Goal: Navigation & Orientation: Find specific page/section

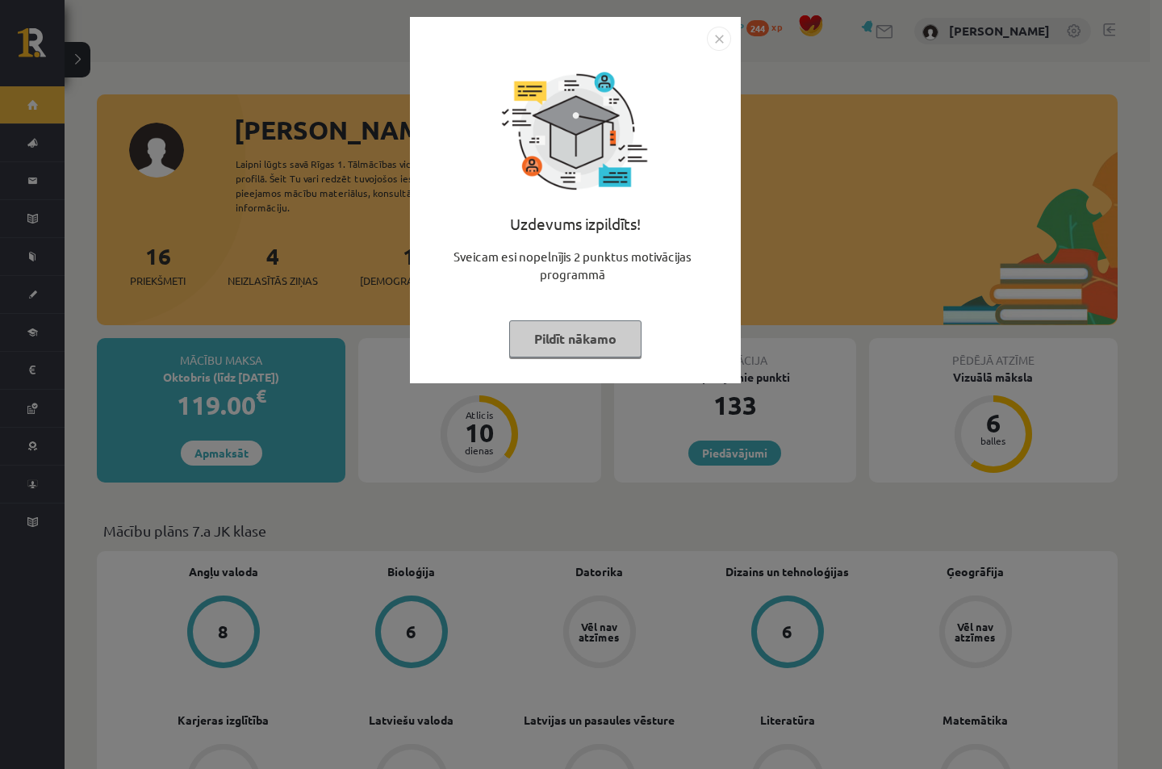
click at [721, 42] on img "Close" at bounding box center [719, 39] width 24 height 24
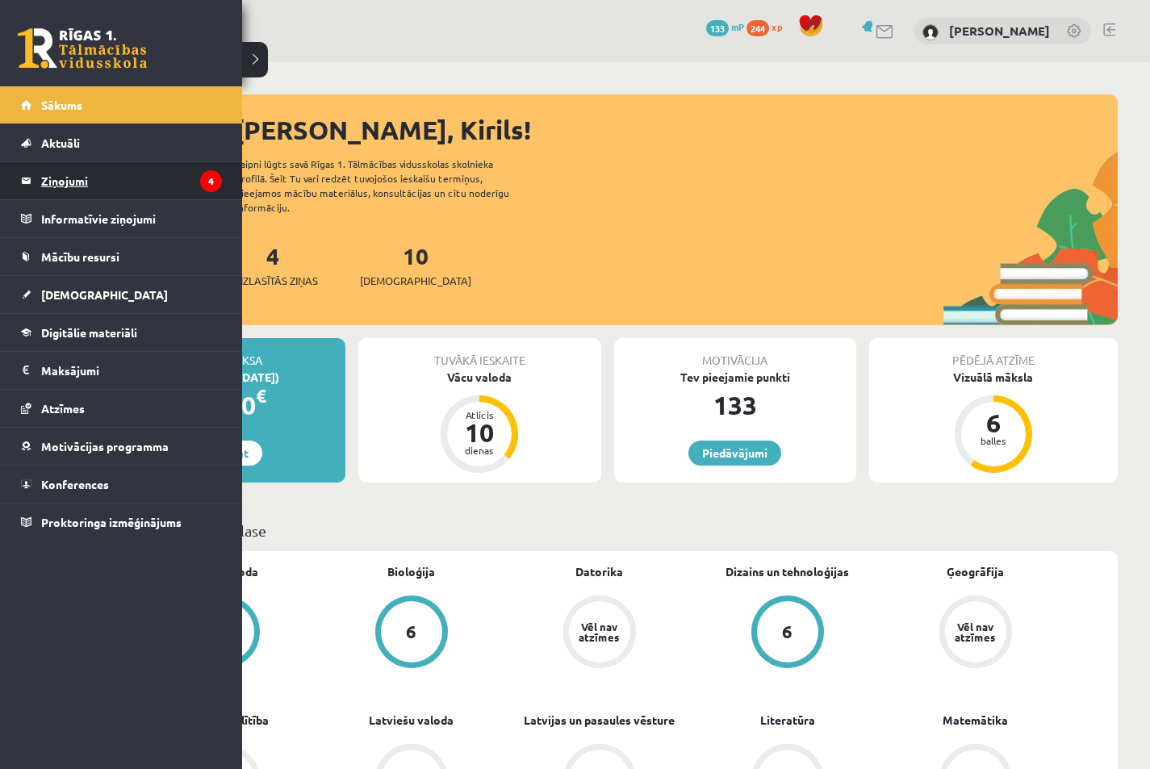
click at [50, 186] on legend "Ziņojumi 4" at bounding box center [131, 180] width 181 height 37
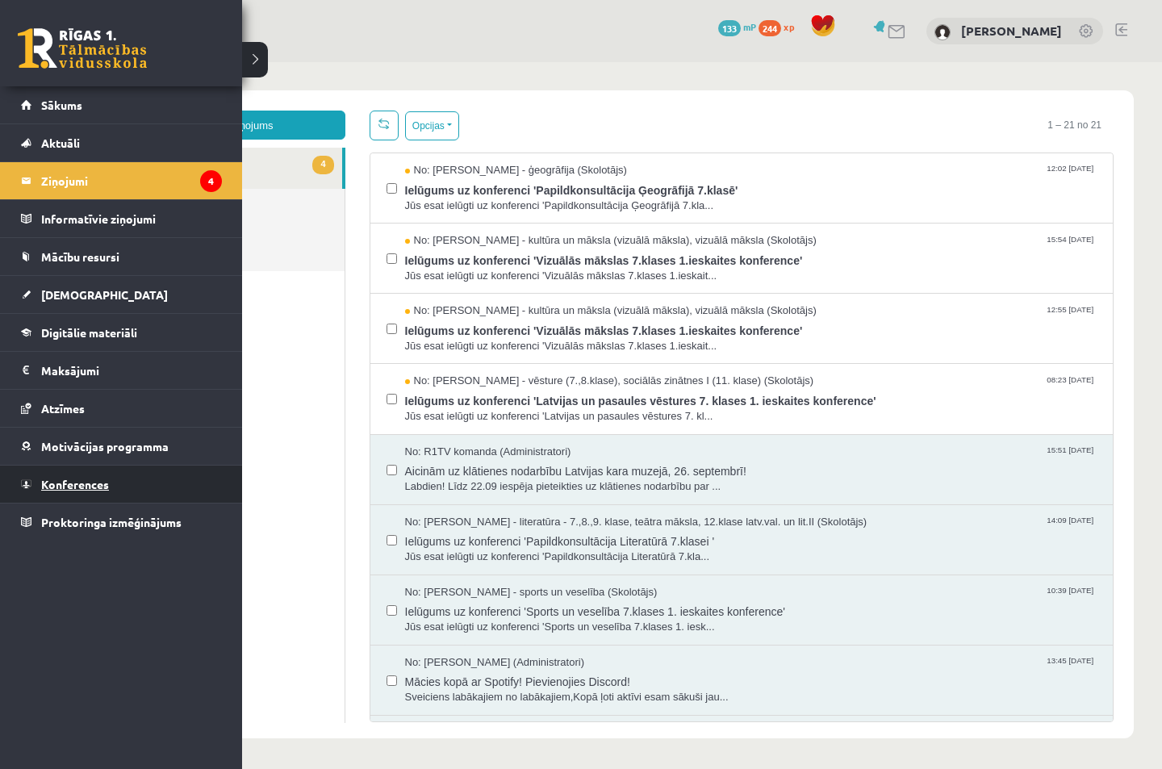
click at [52, 482] on span "Konferences" at bounding box center [75, 484] width 68 height 15
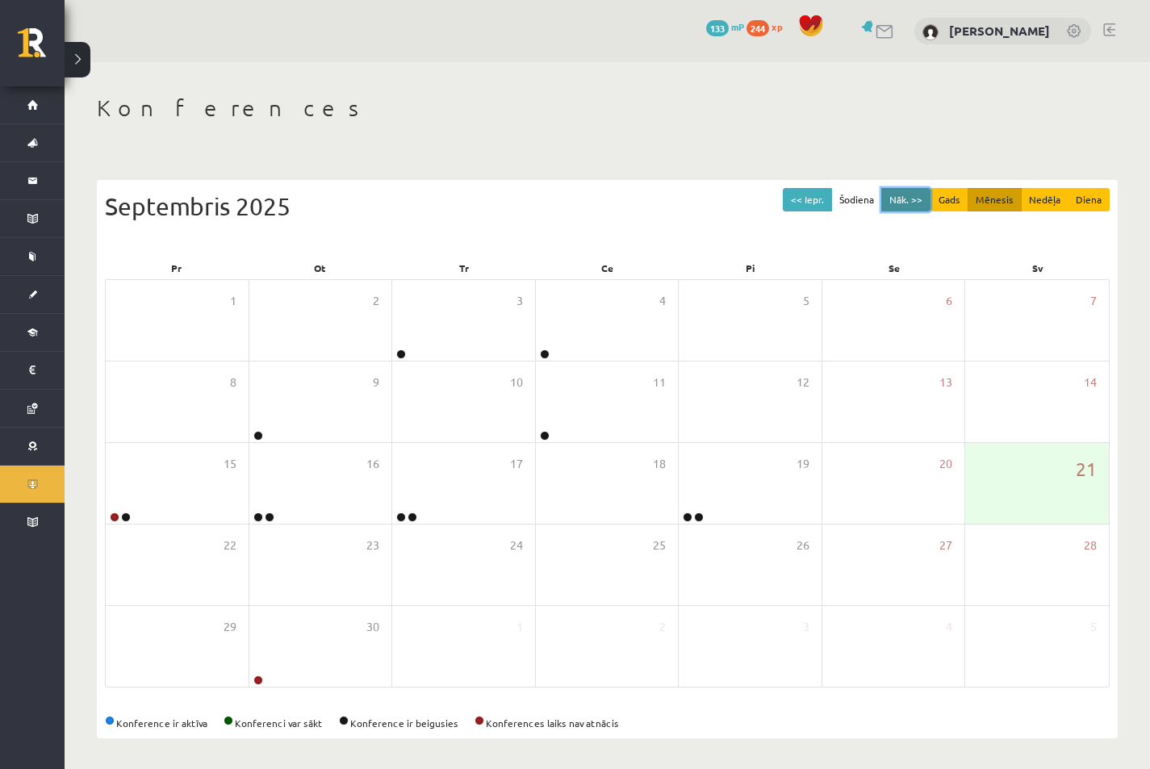
click at [911, 196] on button "Nāk. >>" at bounding box center [906, 199] width 49 height 23
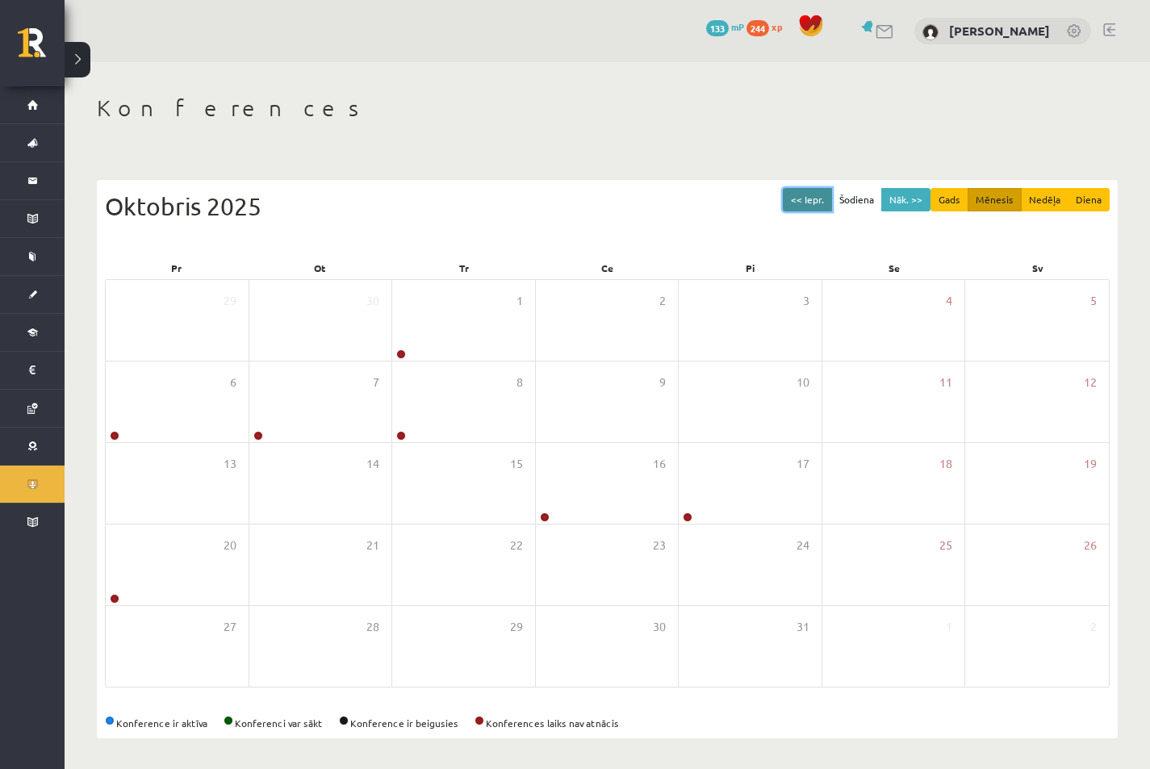
click at [807, 197] on button "<< Iepr." at bounding box center [807, 199] width 49 height 23
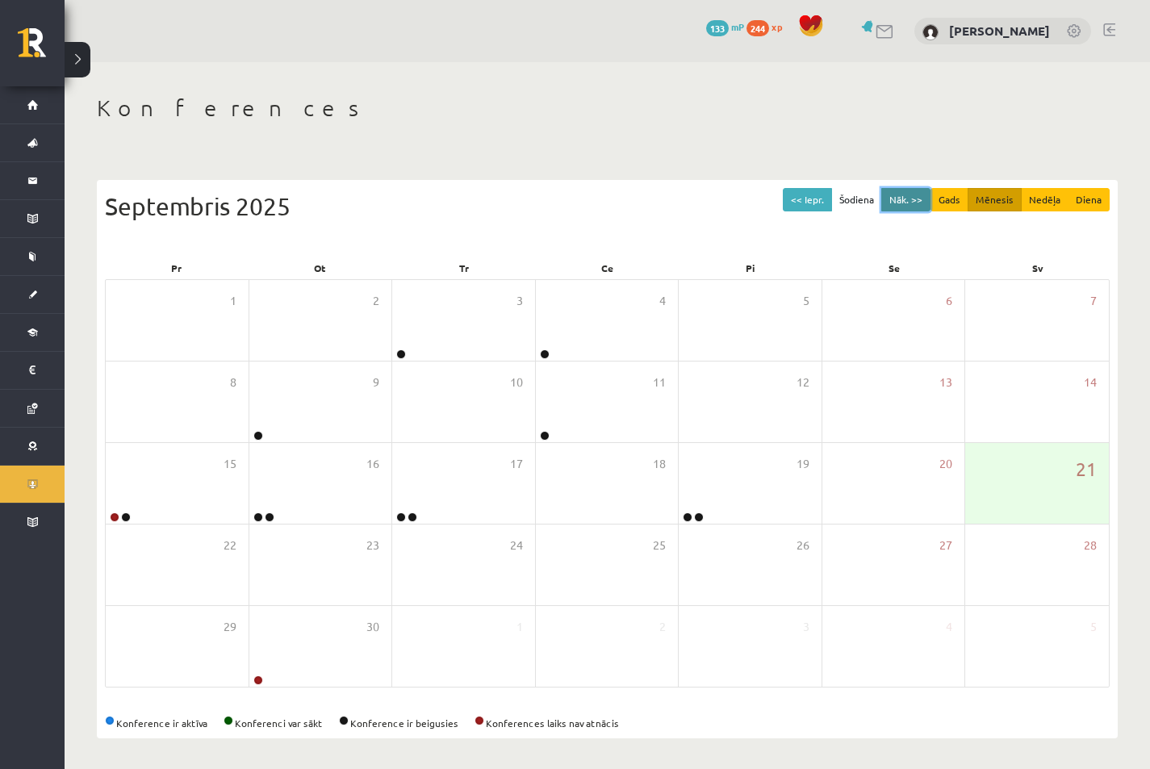
click at [910, 201] on button "Nāk. >>" at bounding box center [906, 199] width 49 height 23
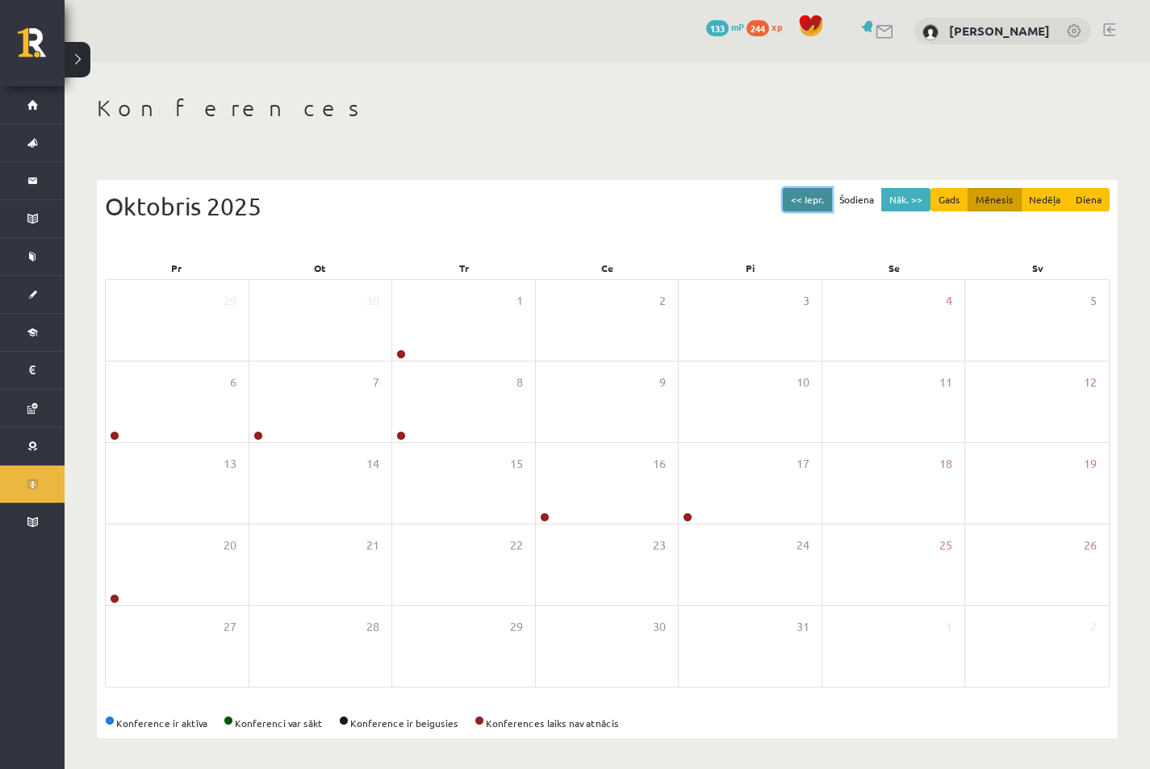
click at [815, 200] on button "<< Iepr." at bounding box center [807, 199] width 49 height 23
